Goal: Task Accomplishment & Management: Manage account settings

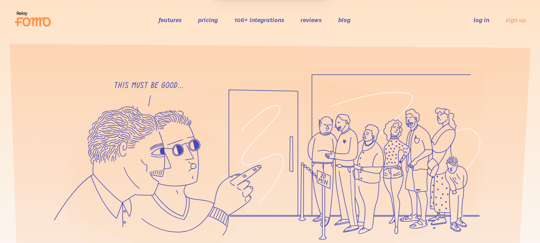
click at [480, 21] on link "log in" at bounding box center [482, 20] width 16 height 8
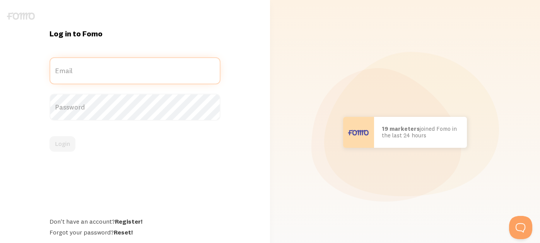
type input "[EMAIL_ADDRESS][DOMAIN_NAME]"
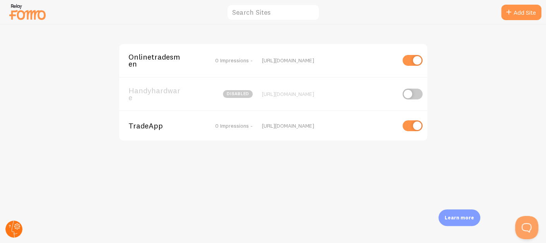
click at [18, 223] on circle at bounding box center [13, 229] width 17 height 17
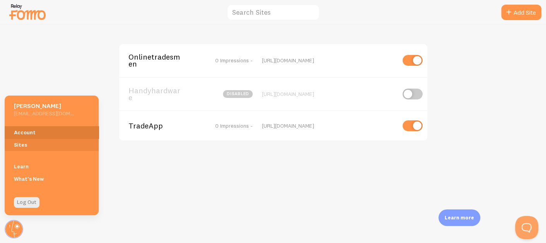
click at [32, 134] on link "Account" at bounding box center [52, 132] width 94 height 12
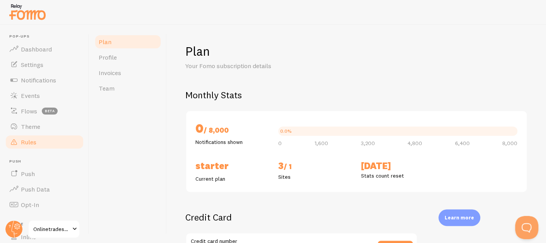
checkbox input "true"
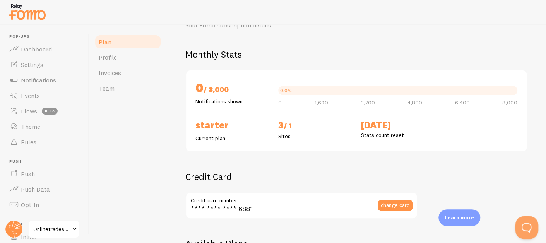
scroll to position [39, 0]
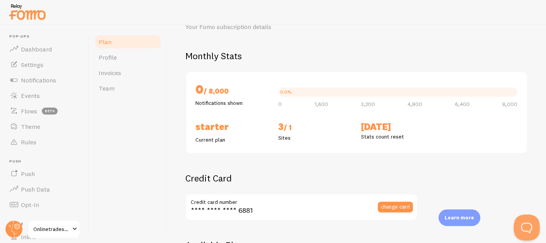
click at [522, 226] on button "Open Beacon popover" at bounding box center [525, 225] width 23 height 23
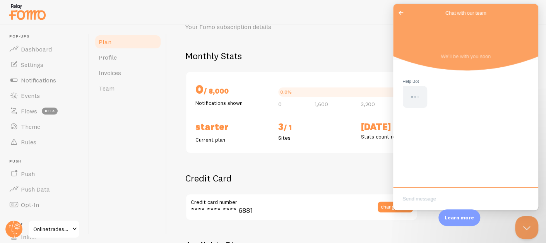
scroll to position [0, 0]
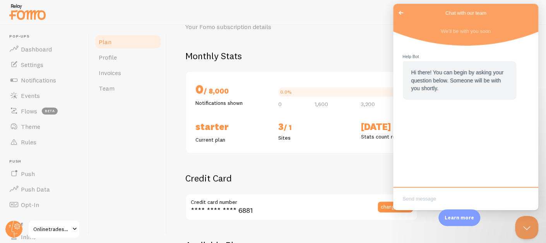
click at [463, 201] on textarea "Write chat message" at bounding box center [466, 199] width 142 height 18
type textarea "cancel subscription please"
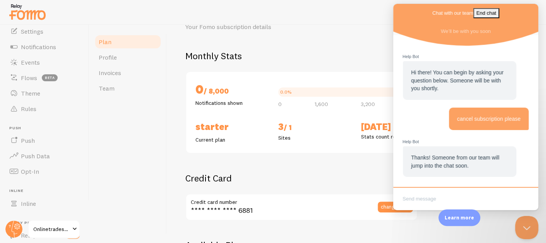
scroll to position [77, 0]
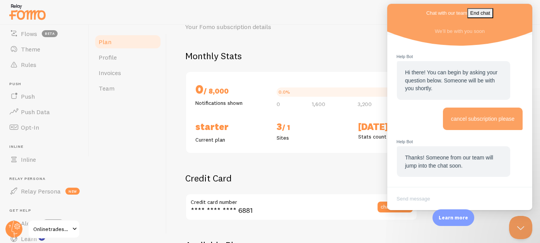
click at [64, 231] on span "Onlinetradesmen" at bounding box center [51, 229] width 37 height 9
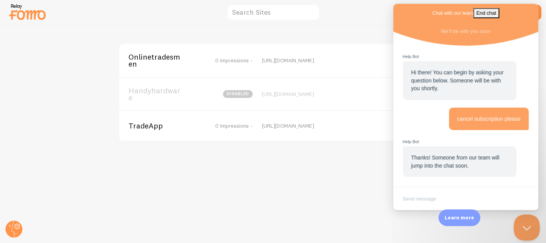
click at [524, 230] on button "Close Beacon popover" at bounding box center [525, 225] width 23 height 23
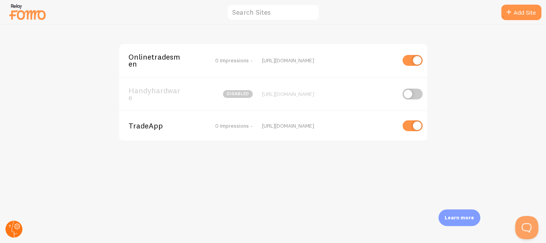
click at [13, 231] on circle at bounding box center [13, 229] width 17 height 17
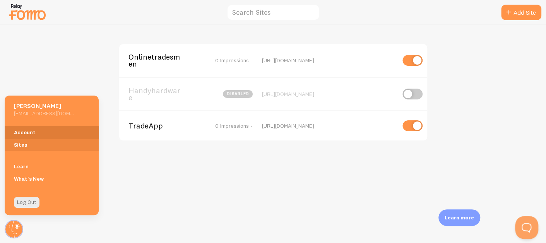
click at [58, 134] on link "Account" at bounding box center [52, 132] width 94 height 12
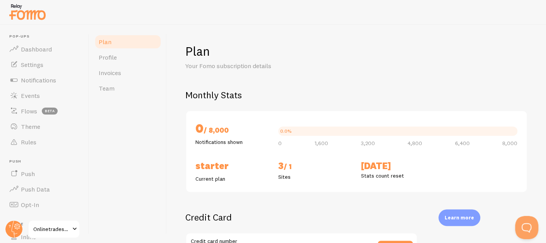
checkbox input "true"
click at [132, 76] on link "Invoices" at bounding box center [128, 72] width 68 height 15
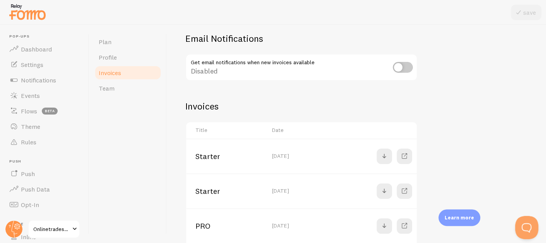
scroll to position [154, 0]
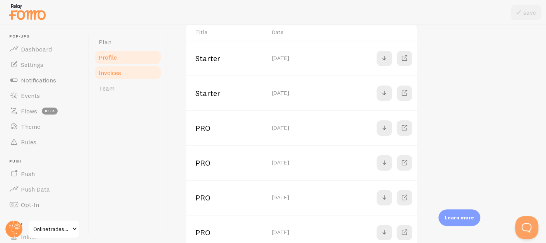
click at [118, 60] on link "Profile" at bounding box center [128, 57] width 68 height 15
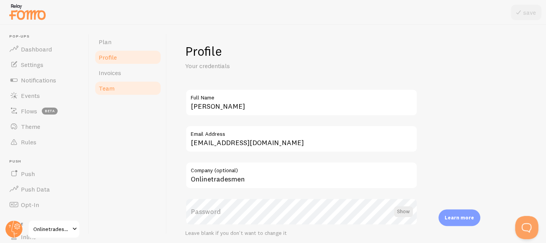
click at [117, 94] on link "Team" at bounding box center [128, 88] width 68 height 15
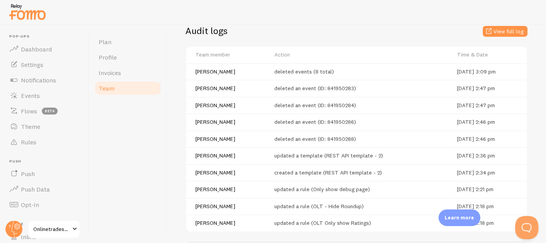
scroll to position [283, 0]
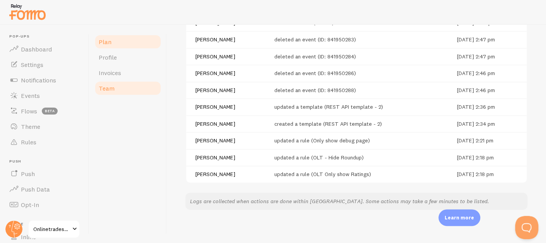
click at [128, 45] on link "Plan" at bounding box center [128, 41] width 68 height 15
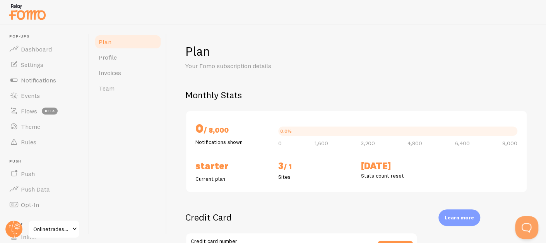
checkbox input "true"
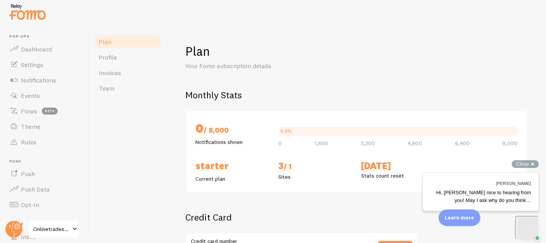
click at [482, 199] on div "Hi, Ted nice to hearing from you! May I ask why do you think…" at bounding box center [481, 196] width 101 height 15
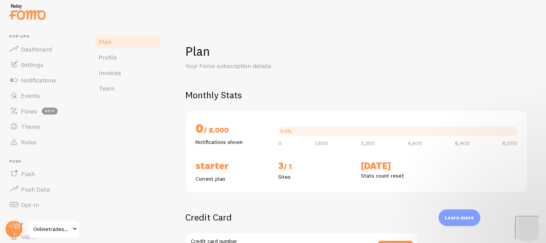
scroll to position [63, 0]
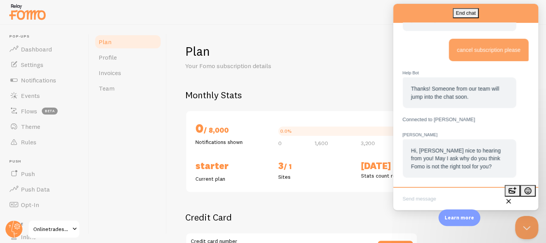
click at [447, 196] on textarea "Write chat message" at bounding box center [466, 199] width 142 height 18
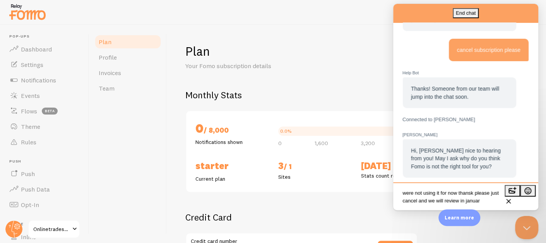
type textarea "were not using it for now thansk please just cancel and we will review in janua…"
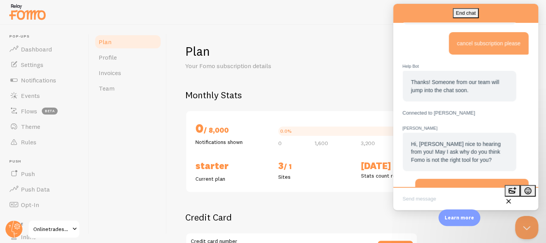
scroll to position [109, 0]
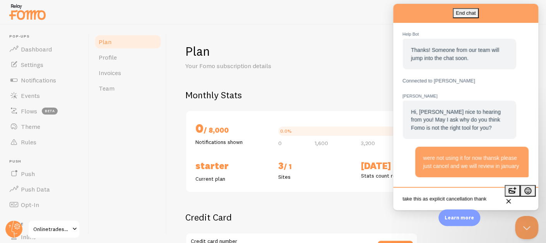
type textarea "take this as explicit cancellation thanks"
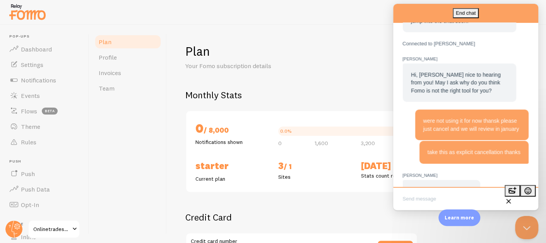
scroll to position [193, 0]
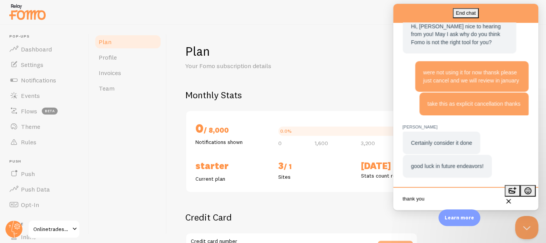
type textarea "thank you"
click at [479, 12] on button "End chat" at bounding box center [466, 13] width 26 height 10
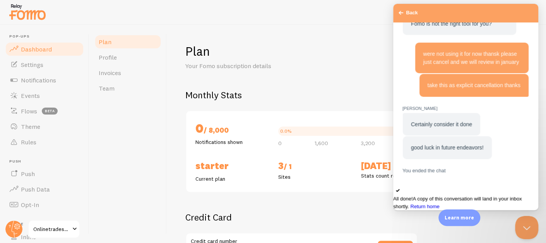
click at [34, 50] on span "Dashboard" at bounding box center [36, 49] width 31 height 8
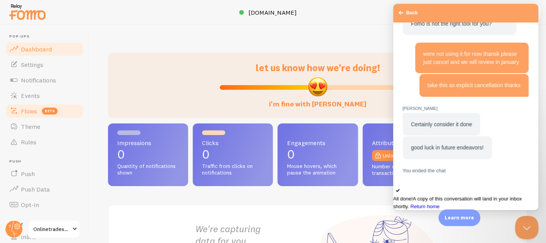
click at [38, 105] on link "Flows beta" at bounding box center [45, 110] width 80 height 15
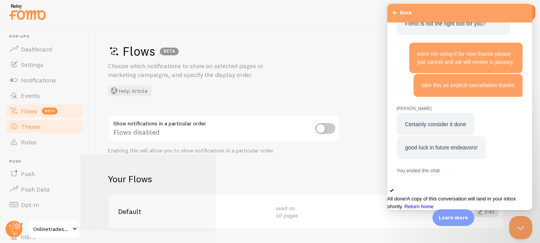
click at [54, 125] on link "Theme" at bounding box center [45, 126] width 80 height 15
